Goal: Transaction & Acquisition: Purchase product/service

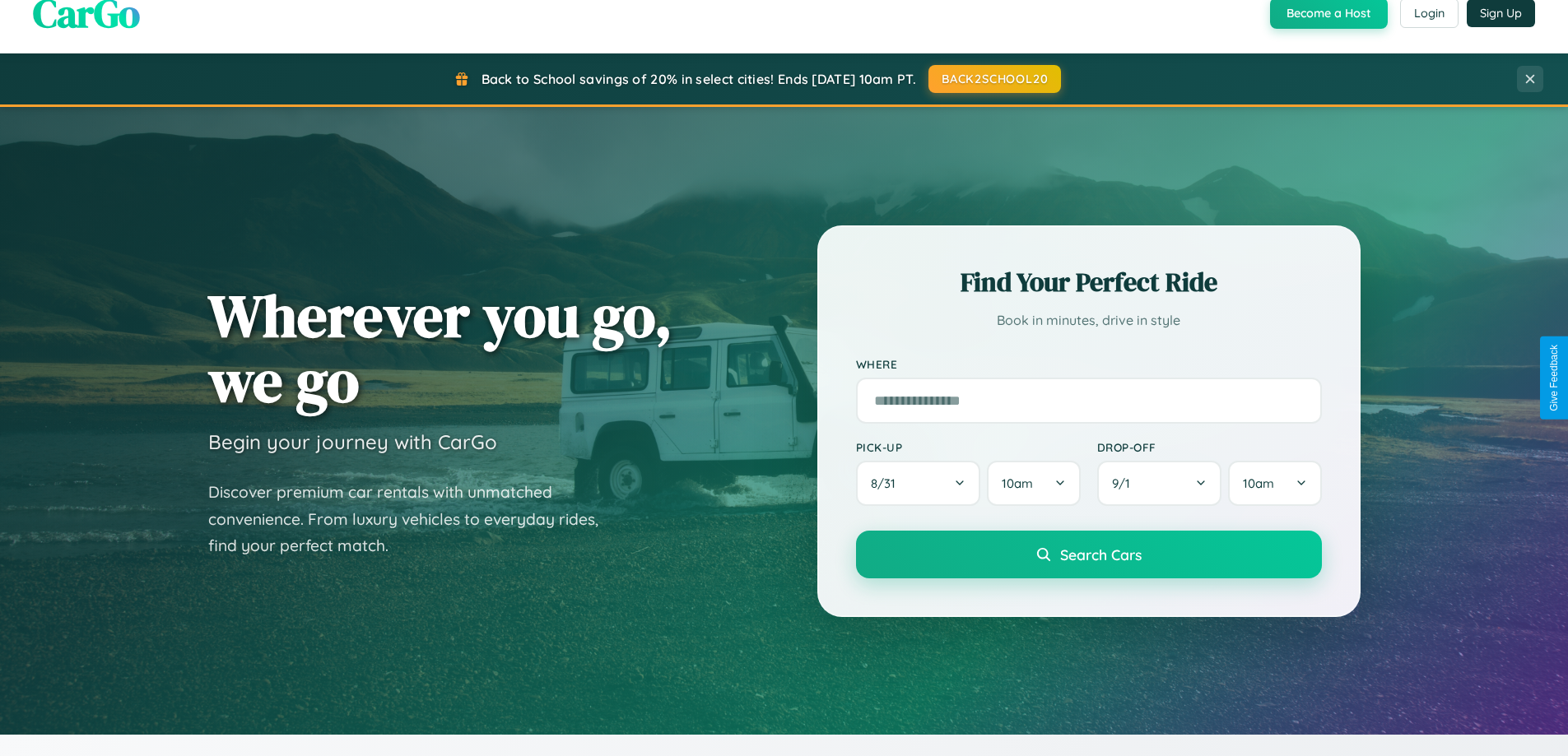
scroll to position [1132, 0]
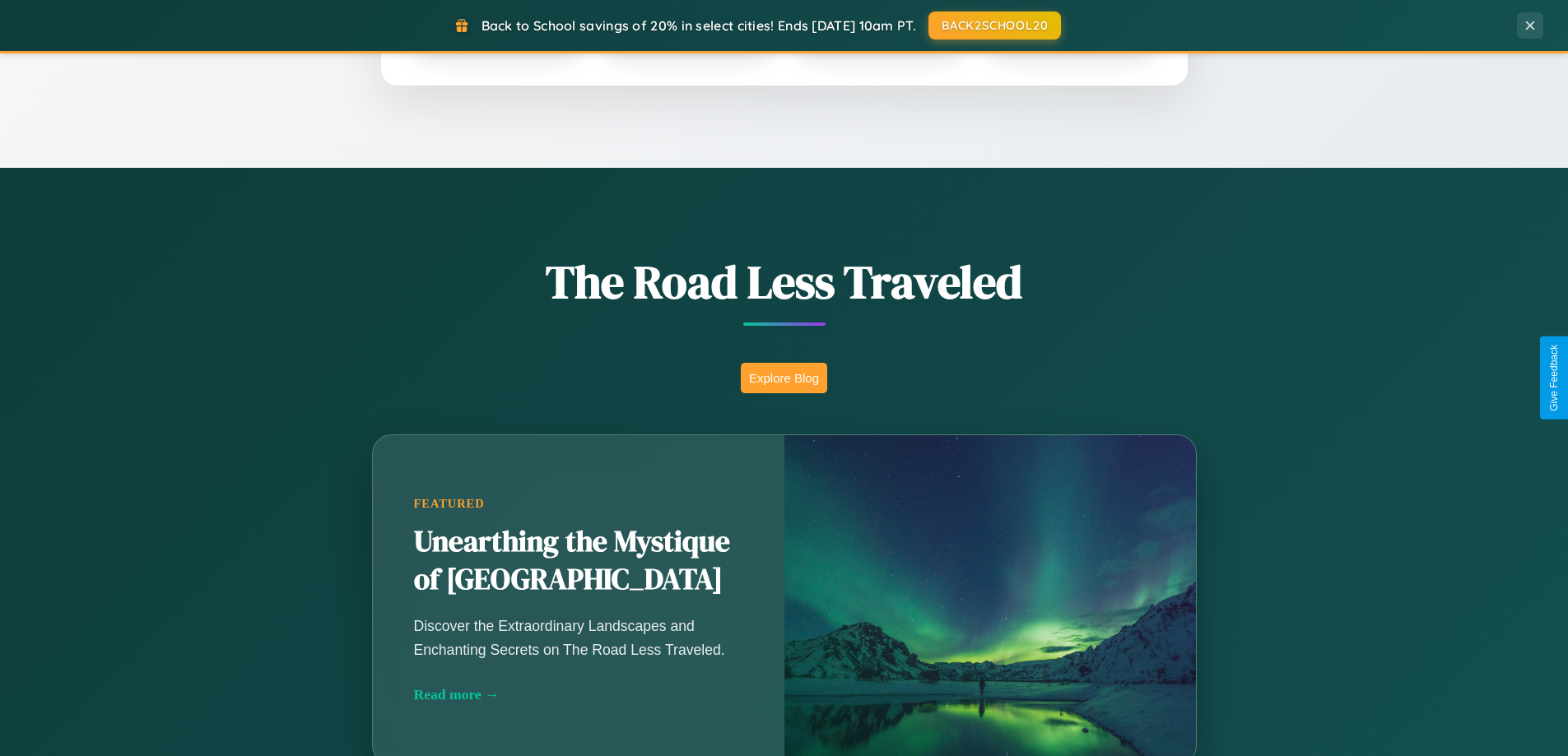
click at [784, 378] on button "Explore Blog" at bounding box center [784, 378] width 87 height 31
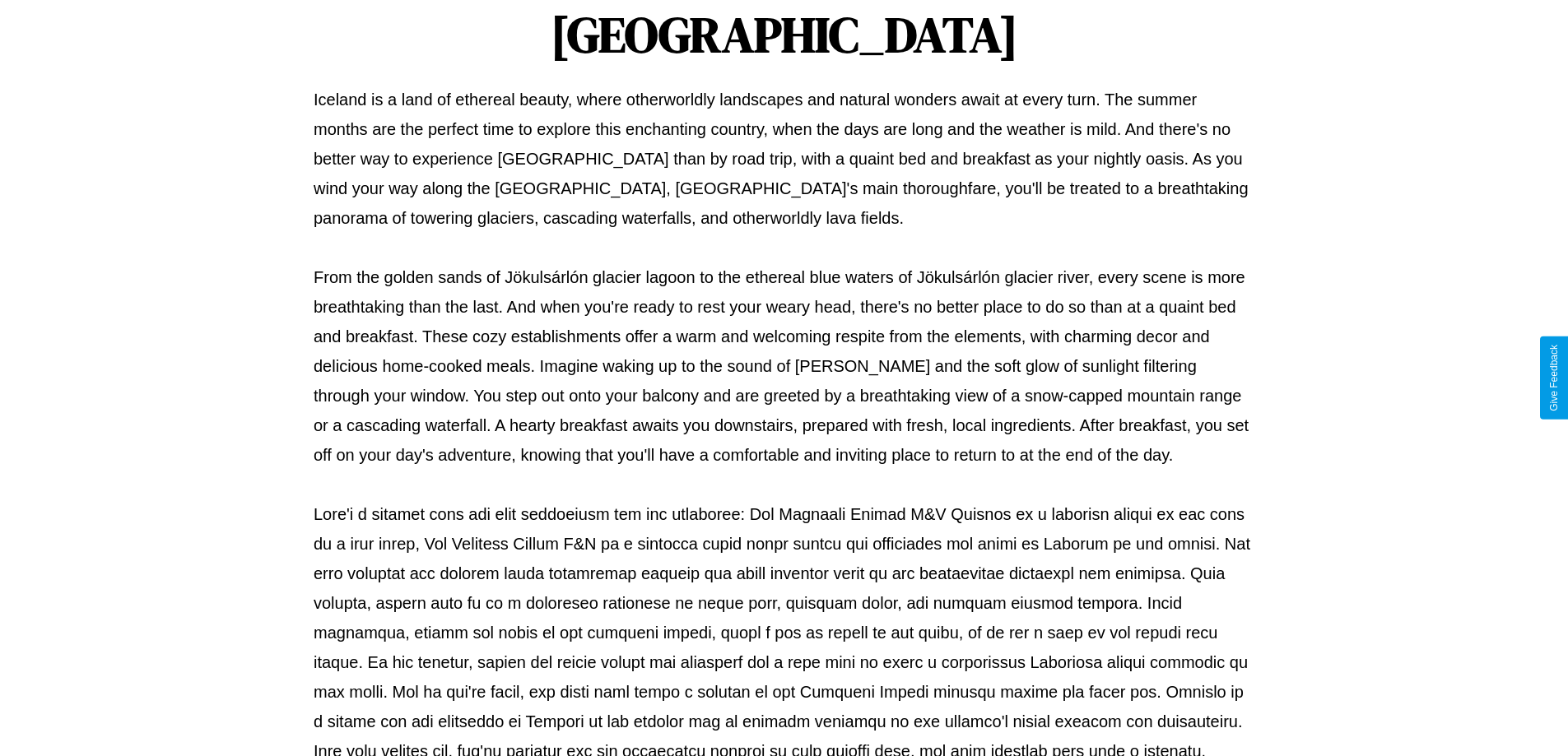
scroll to position [532, 0]
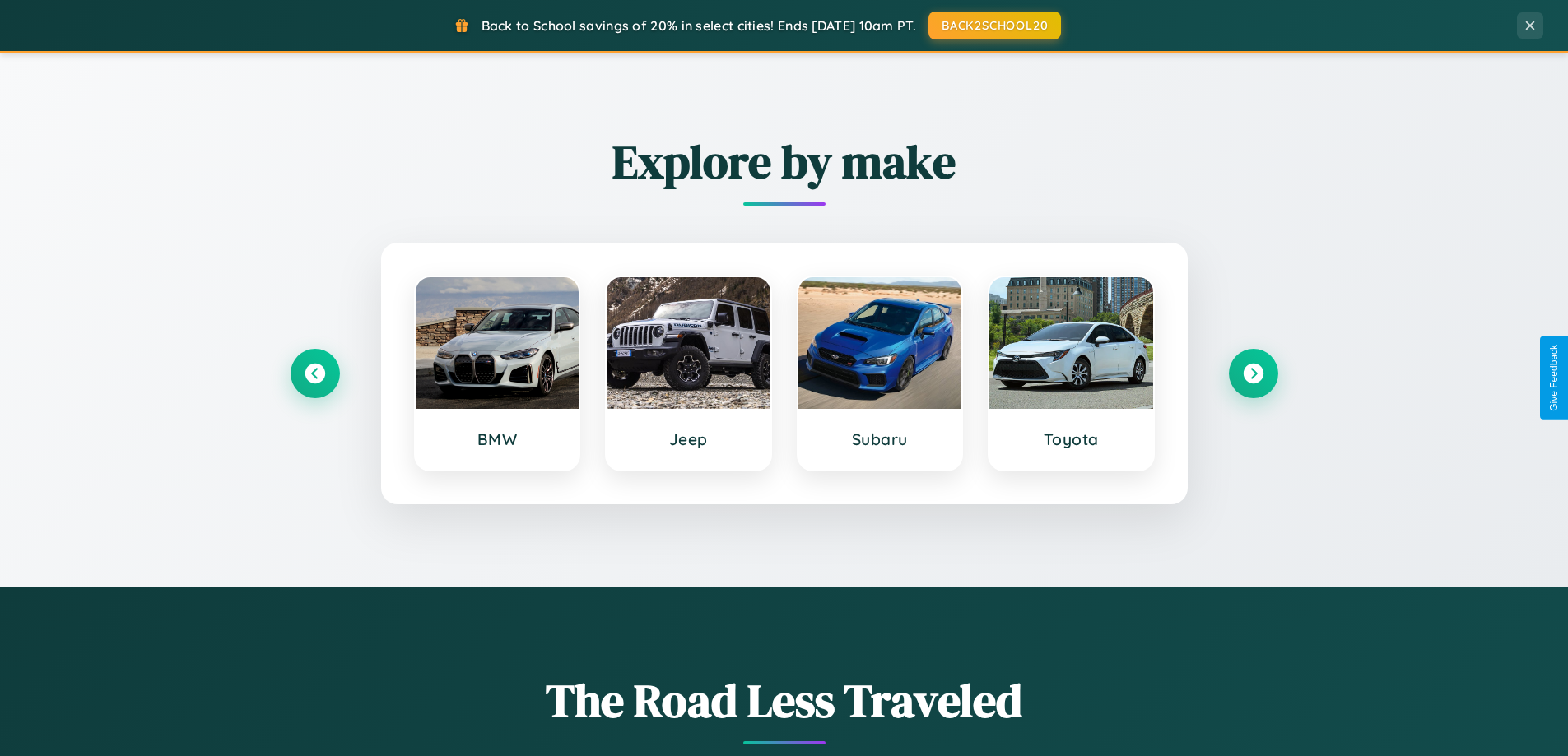
scroll to position [709, 0]
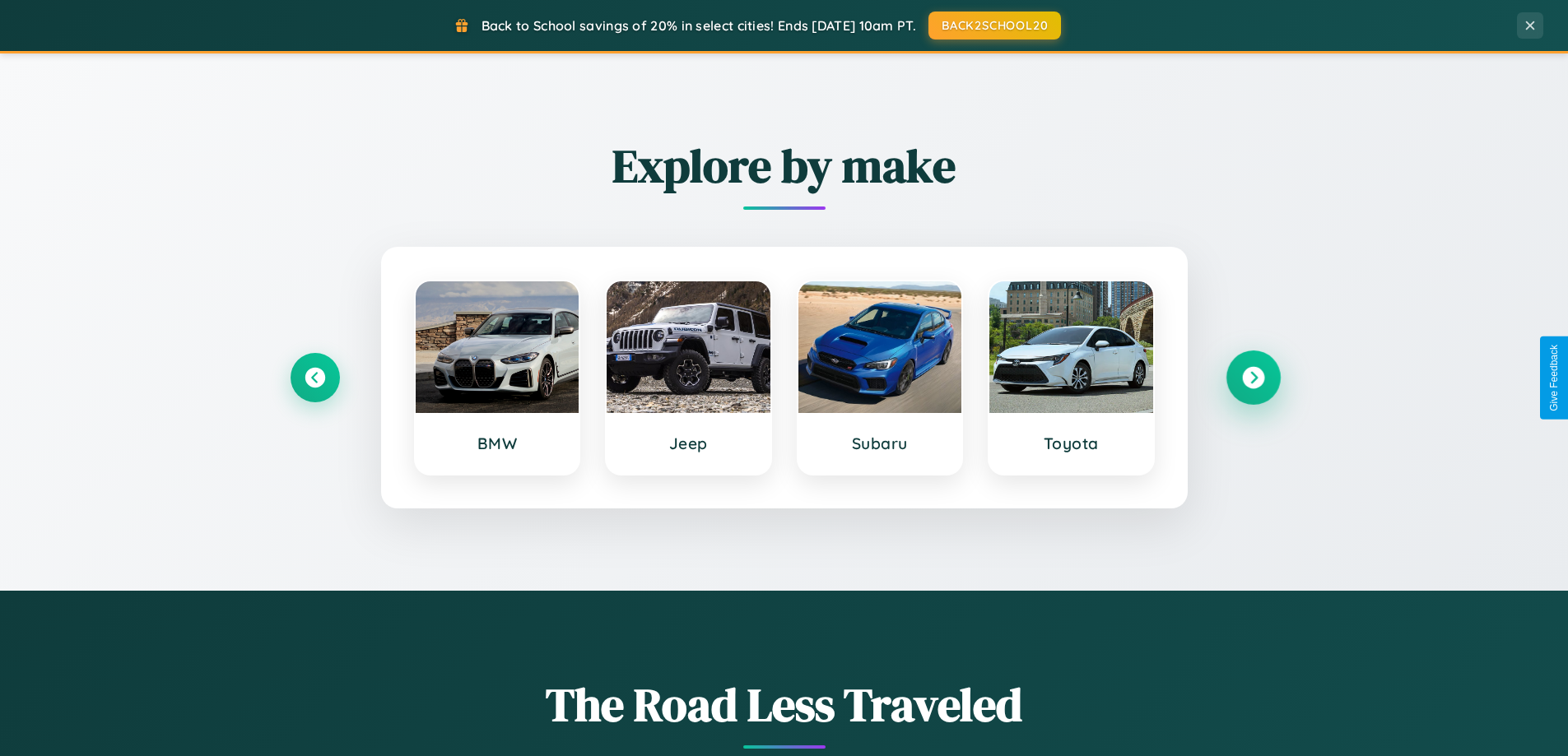
click at [1252, 378] on icon at bounding box center [1252, 378] width 22 height 22
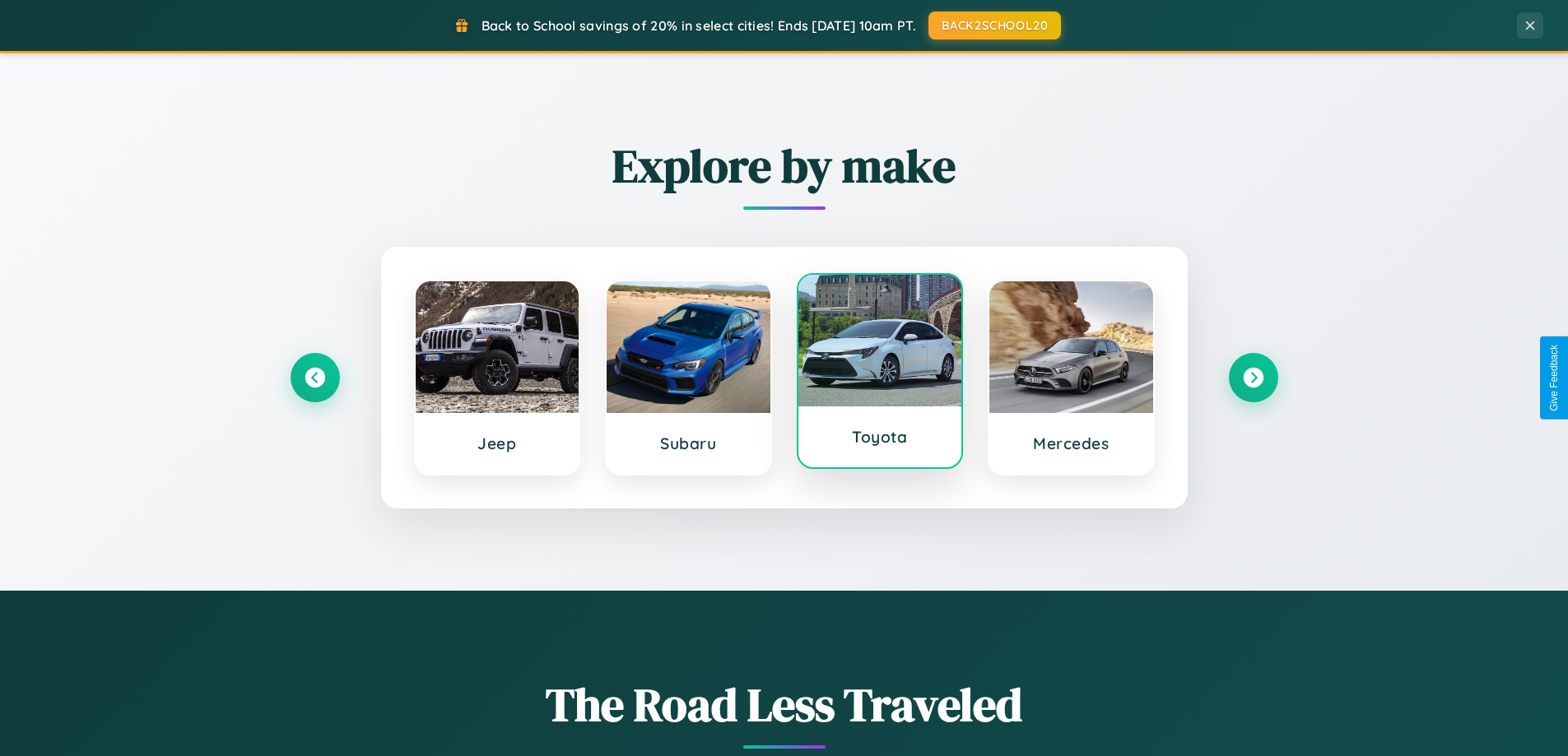
click at [879, 375] on div at bounding box center [880, 340] width 164 height 132
